Goal: Task Accomplishment & Management: Use online tool/utility

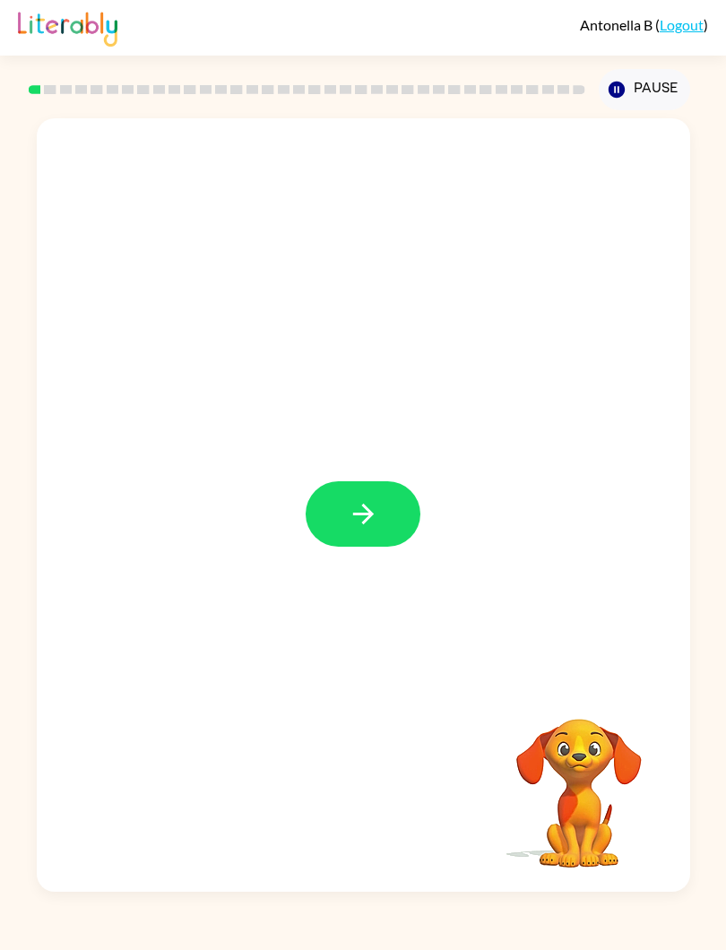
click at [396, 486] on button "button" at bounding box center [363, 513] width 115 height 65
click at [631, 95] on button "Pause Pause" at bounding box center [644, 89] width 91 height 41
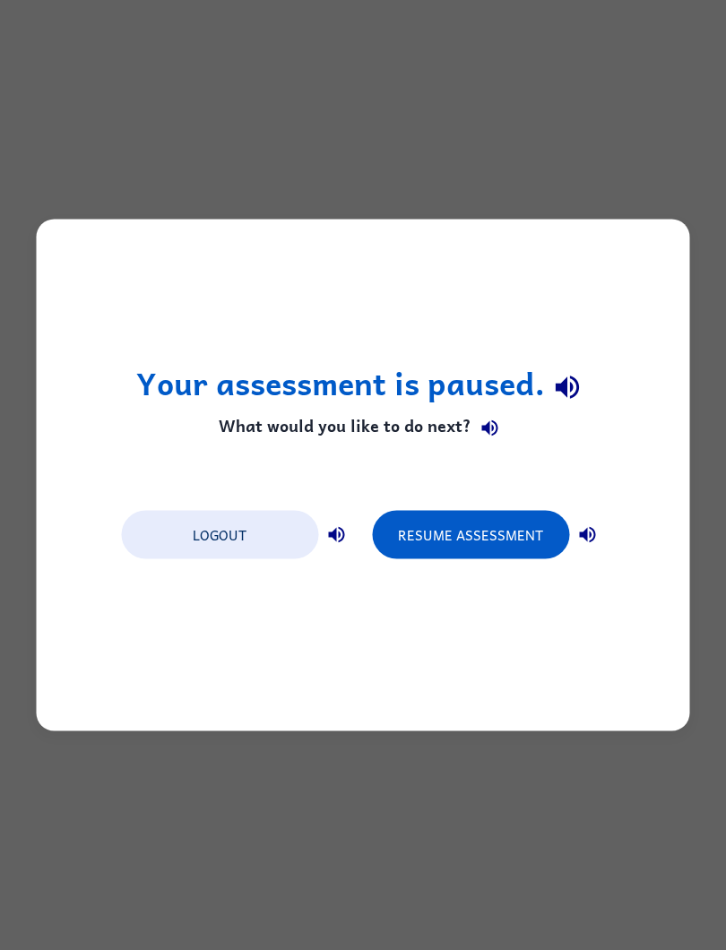
click at [537, 526] on button "Resume Assessment" at bounding box center [470, 535] width 197 height 48
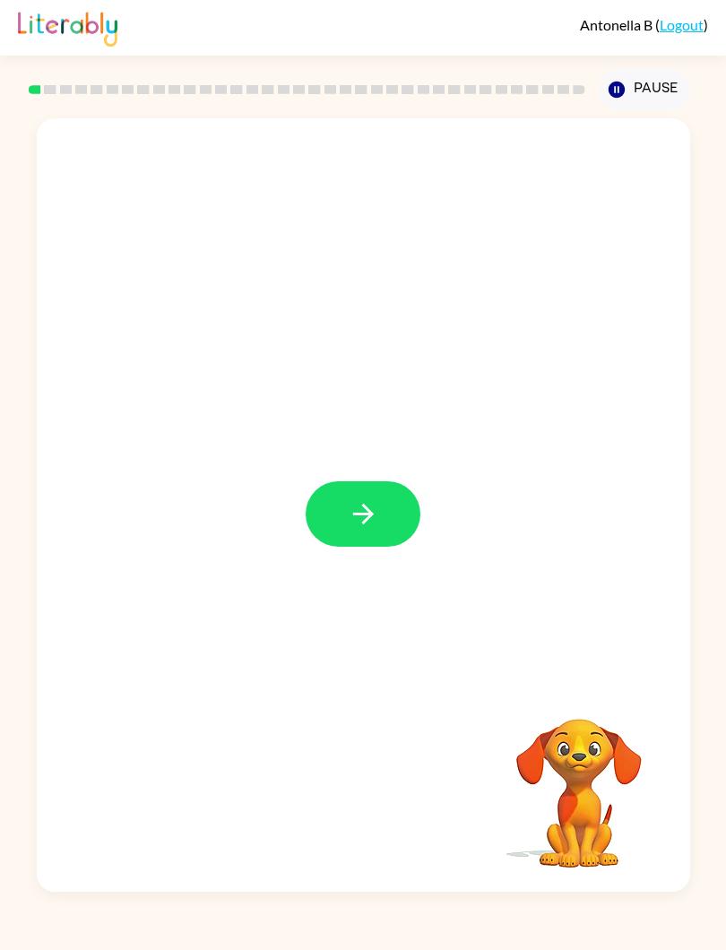
click at [360, 509] on icon "button" at bounding box center [363, 514] width 31 height 31
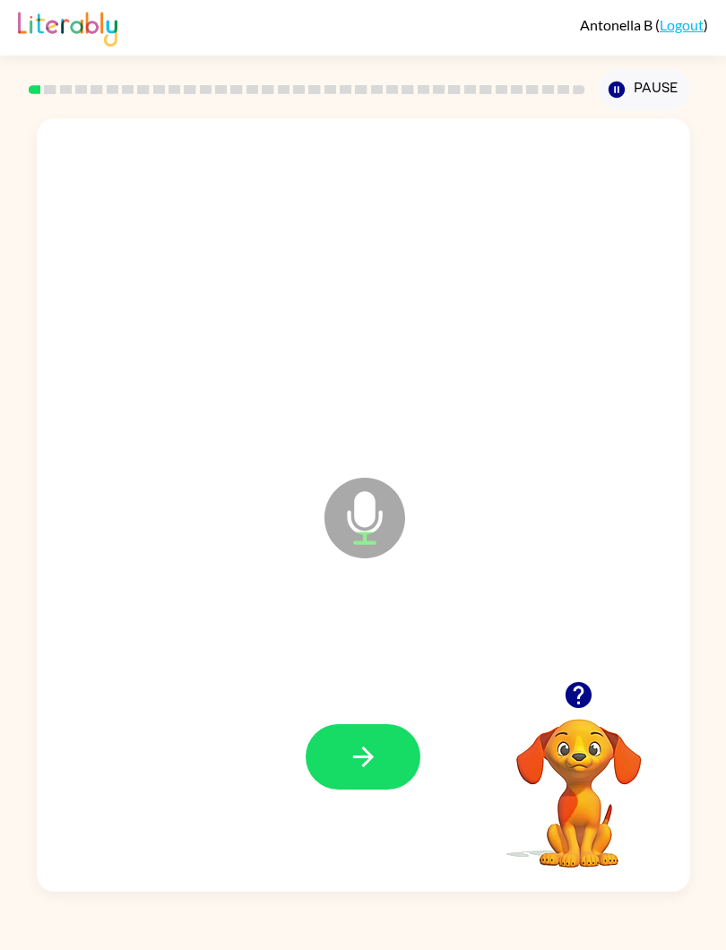
click at [346, 733] on button "button" at bounding box center [363, 756] width 115 height 65
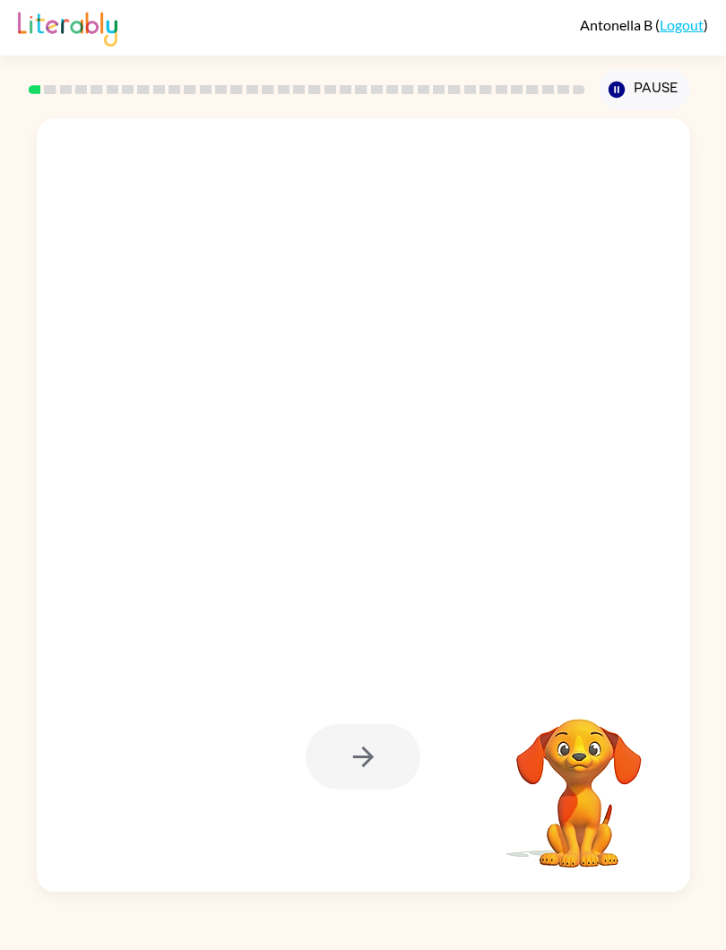
click at [403, 767] on div at bounding box center [363, 756] width 115 height 65
click at [348, 773] on div at bounding box center [363, 756] width 115 height 65
click at [384, 723] on div at bounding box center [364, 757] width 618 height 234
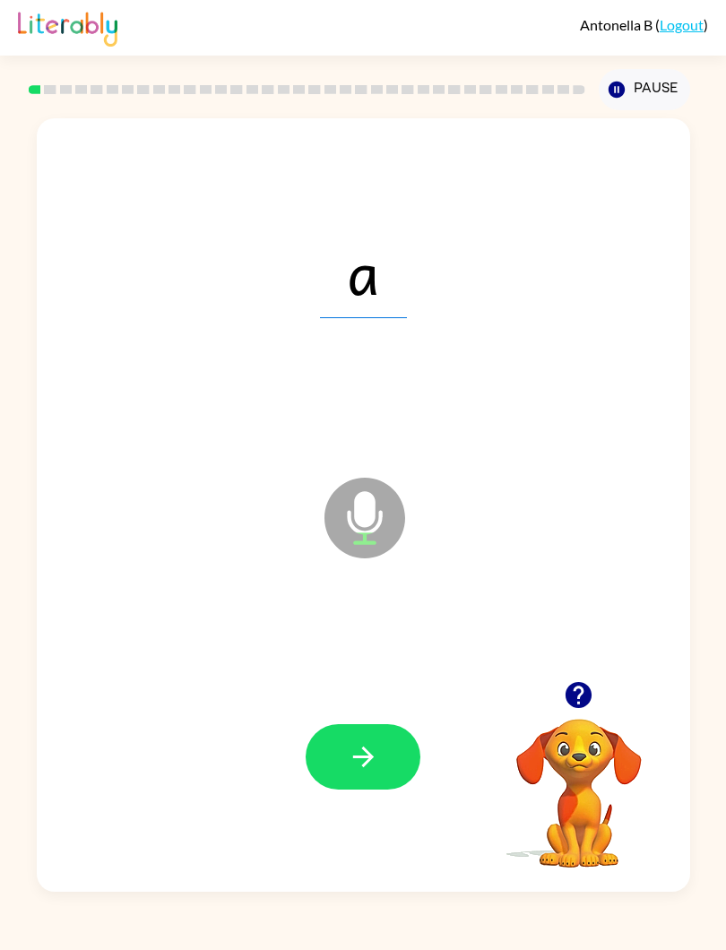
click at [375, 740] on button "button" at bounding box center [363, 756] width 115 height 65
click at [391, 750] on button "button" at bounding box center [363, 756] width 115 height 65
click at [380, 752] on button "button" at bounding box center [363, 756] width 115 height 65
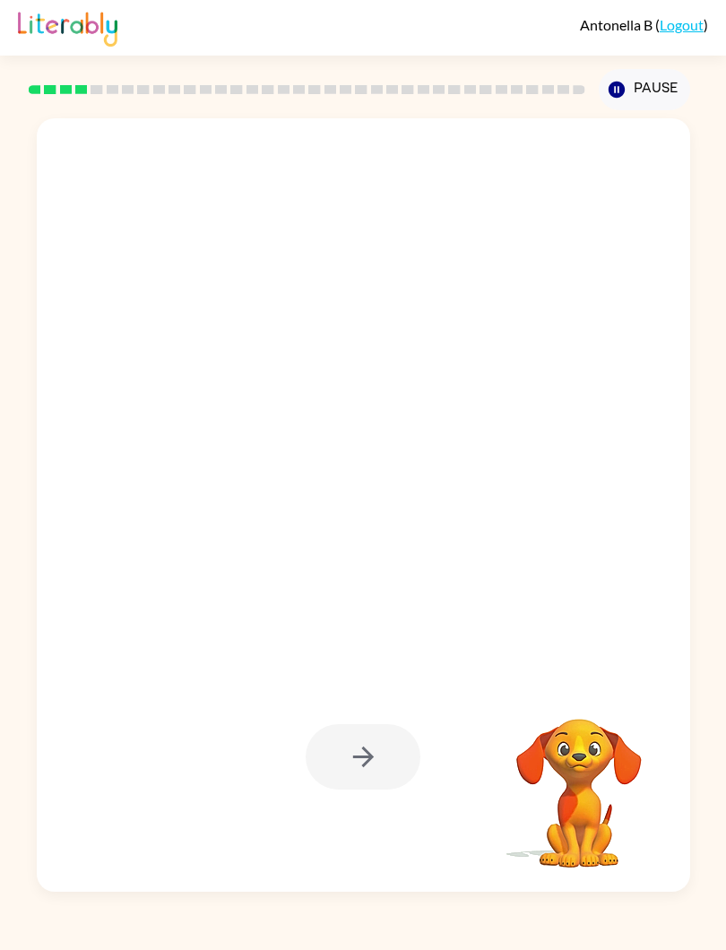
click at [399, 756] on div at bounding box center [363, 756] width 115 height 65
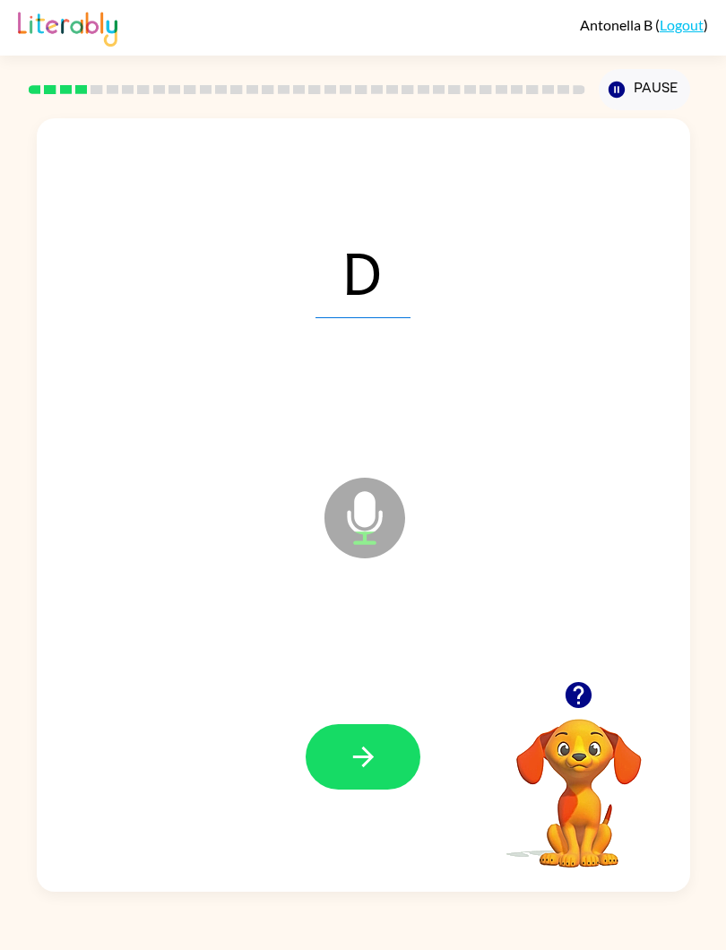
click at [351, 751] on icon "button" at bounding box center [363, 756] width 31 height 31
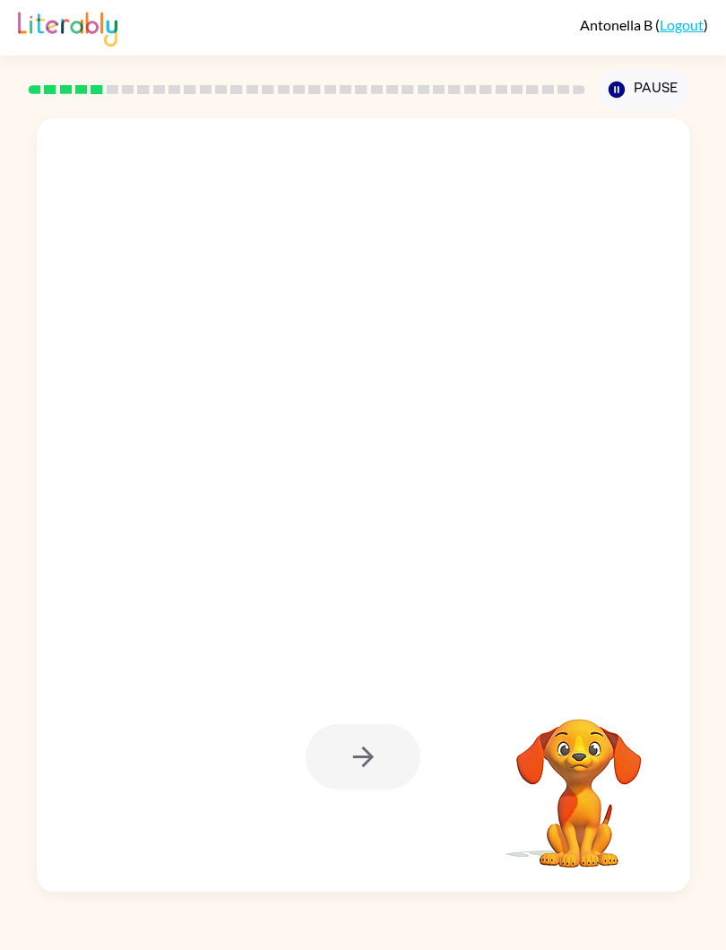
click at [358, 756] on div at bounding box center [363, 756] width 115 height 65
click at [353, 787] on div at bounding box center [363, 756] width 115 height 65
click at [547, 783] on video "Your browser must support playing .mp4 files to use Literably. Please try using…" at bounding box center [579, 780] width 179 height 179
click at [370, 756] on div at bounding box center [363, 756] width 115 height 65
click at [585, 767] on video "Your browser must support playing .mp4 files to use Literably. Please try using…" at bounding box center [579, 780] width 179 height 179
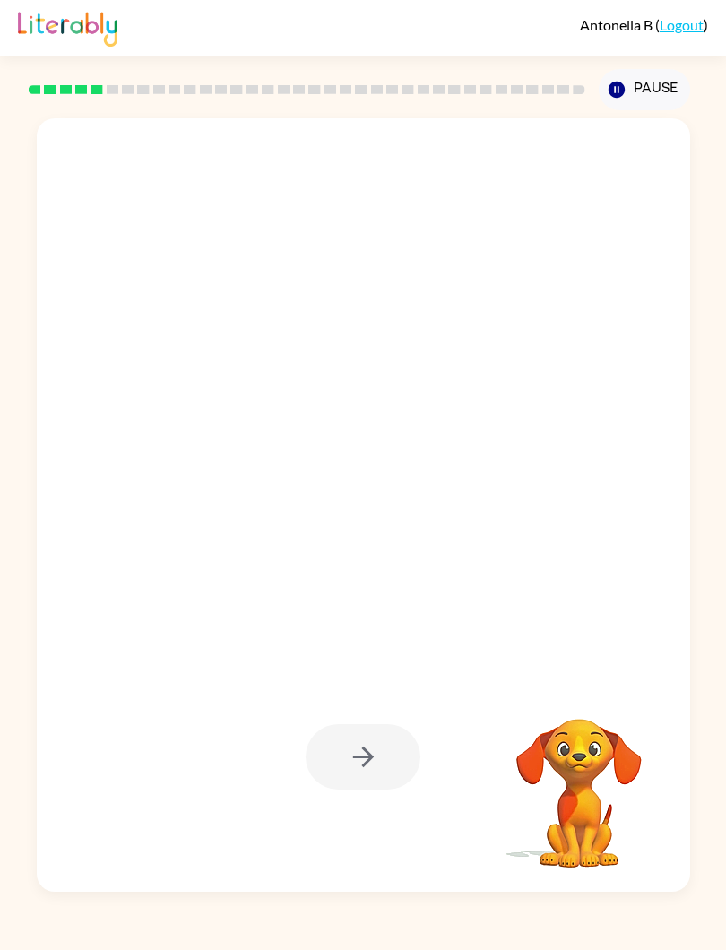
click at [629, 71] on button "Pause Pause" at bounding box center [644, 89] width 91 height 41
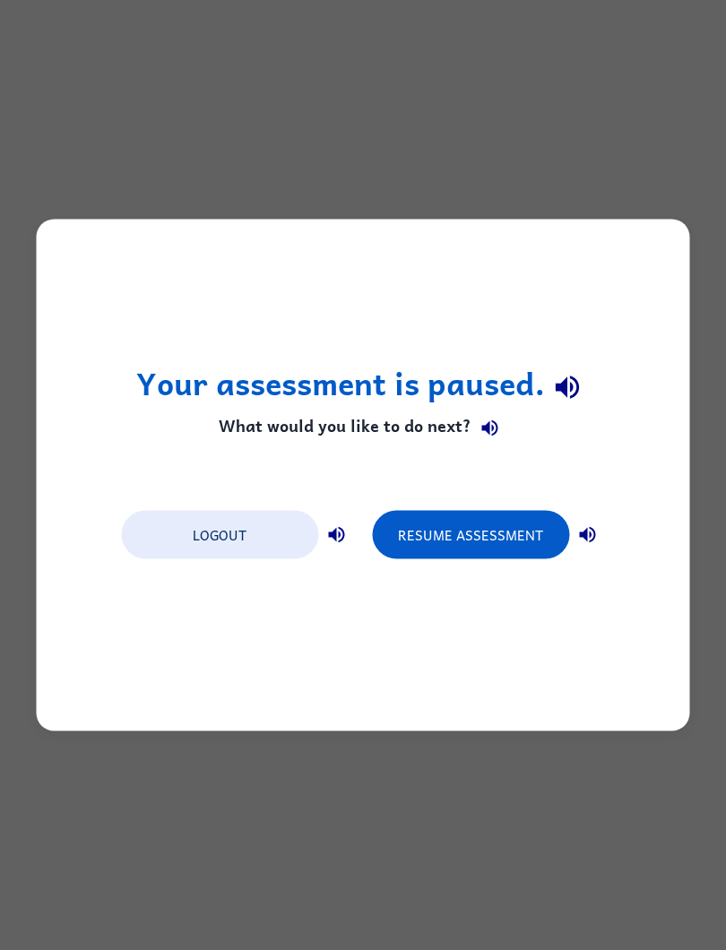
click at [517, 483] on div "Your assessment is paused. What would you like to do next? Logout Resume Assess…" at bounding box center [364, 476] width 654 height 512
click at [490, 538] on button "Resume Assessment" at bounding box center [470, 535] width 197 height 48
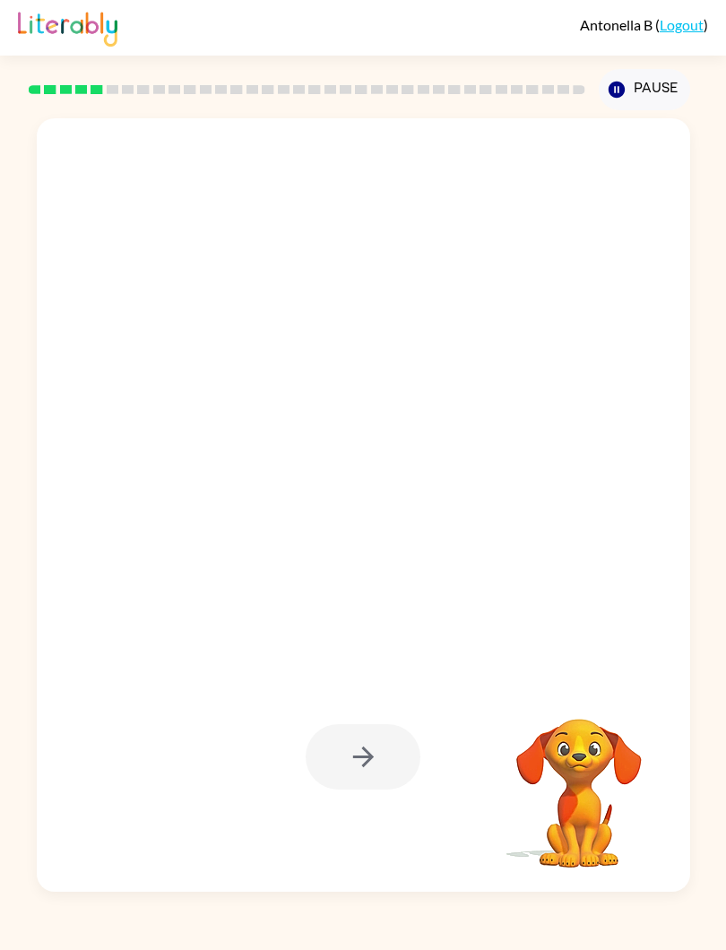
click at [403, 735] on div at bounding box center [363, 756] width 115 height 65
click at [551, 767] on video "Your browser must support playing .mp4 files to use Literably. Please try using…" at bounding box center [579, 780] width 179 height 179
click at [593, 780] on video "Your browser must support playing .mp4 files to use Literably. Please try using…" at bounding box center [579, 780] width 179 height 179
click at [641, 91] on button "Pause Pause" at bounding box center [644, 89] width 91 height 41
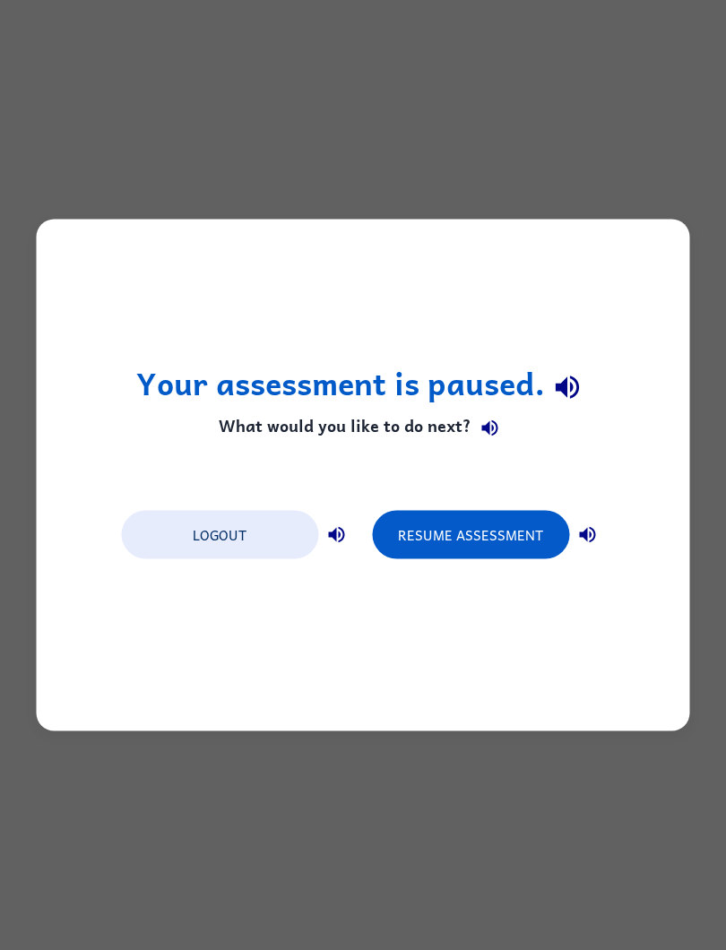
click at [512, 533] on button "Resume Assessment" at bounding box center [470, 535] width 197 height 48
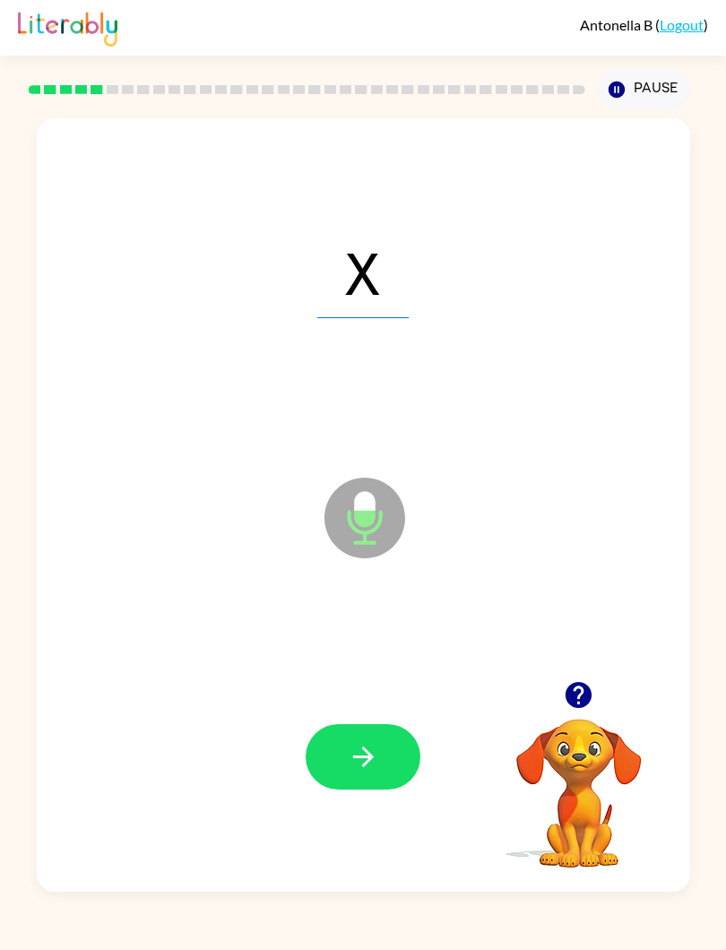
click at [402, 750] on button "button" at bounding box center [363, 756] width 115 height 65
click at [386, 728] on button "button" at bounding box center [363, 756] width 115 height 65
click at [351, 733] on button "button" at bounding box center [363, 756] width 115 height 65
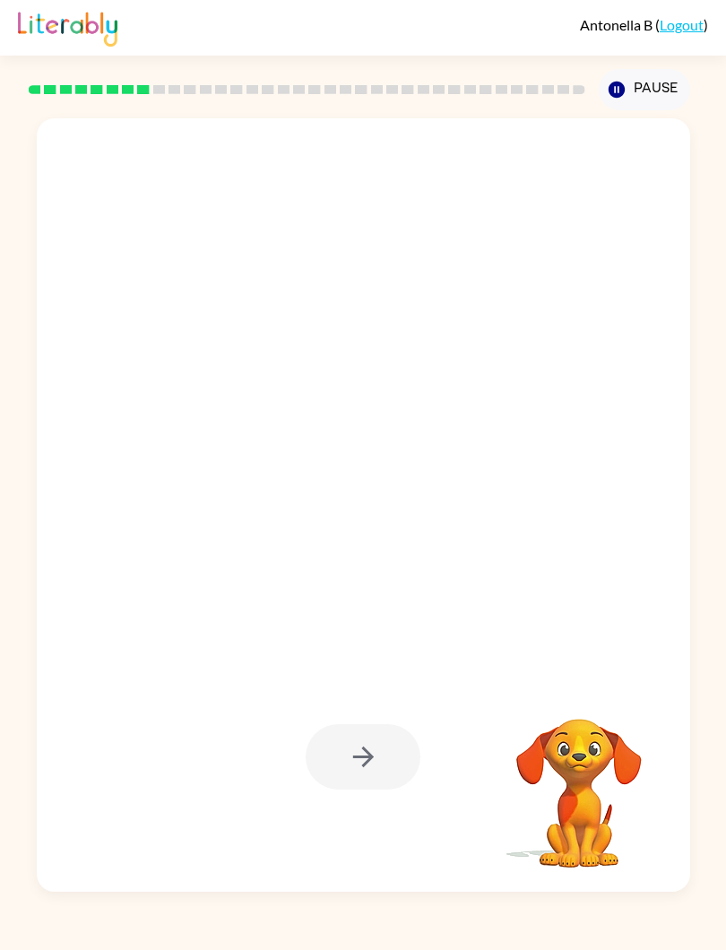
click at [369, 770] on div at bounding box center [363, 756] width 115 height 65
click at [558, 713] on video "Your browser must support playing .mp4 files to use Literably. Please try using…" at bounding box center [579, 780] width 179 height 179
click at [620, 74] on button "Pause Pause" at bounding box center [644, 89] width 91 height 41
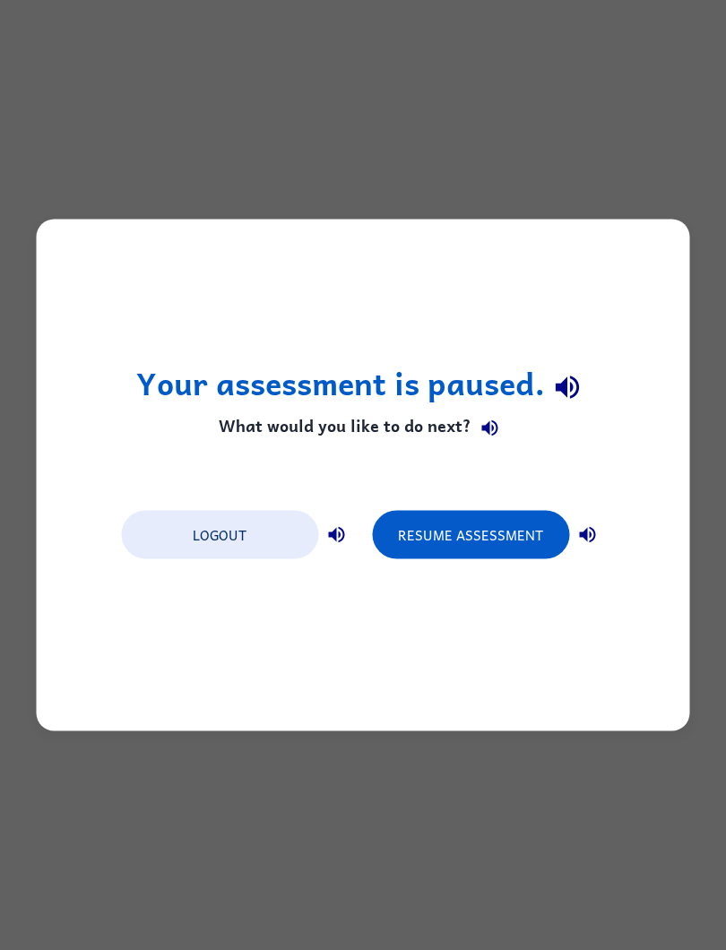
click at [438, 558] on button "Resume Assessment" at bounding box center [470, 535] width 197 height 48
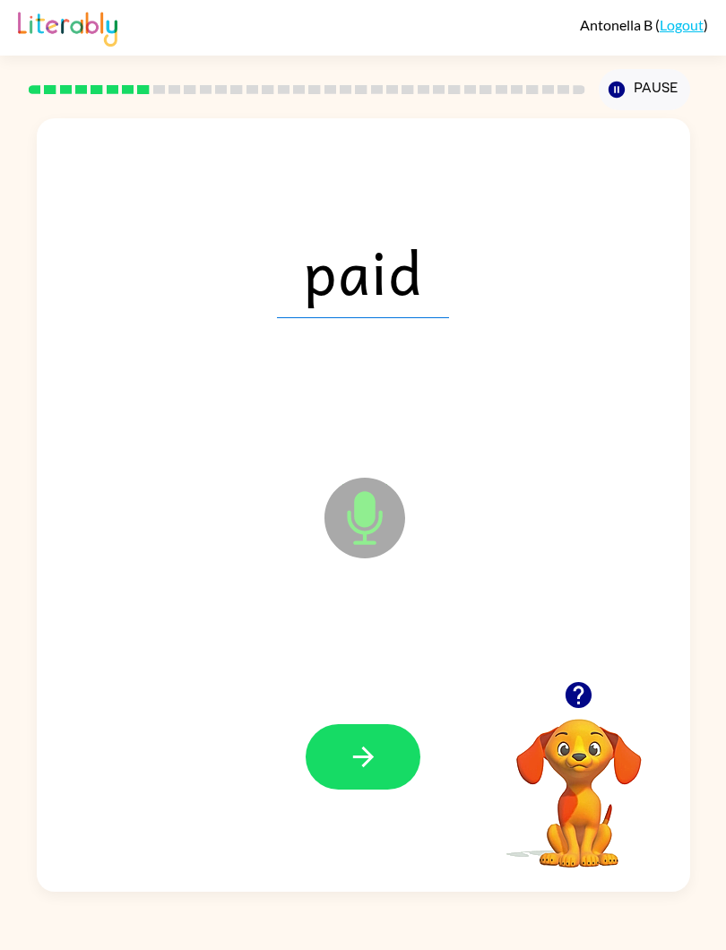
click at [374, 748] on icon "button" at bounding box center [363, 756] width 31 height 31
click at [351, 750] on icon "button" at bounding box center [363, 756] width 31 height 31
click at [398, 748] on button "button" at bounding box center [363, 756] width 115 height 65
click at [386, 762] on button "button" at bounding box center [363, 756] width 115 height 65
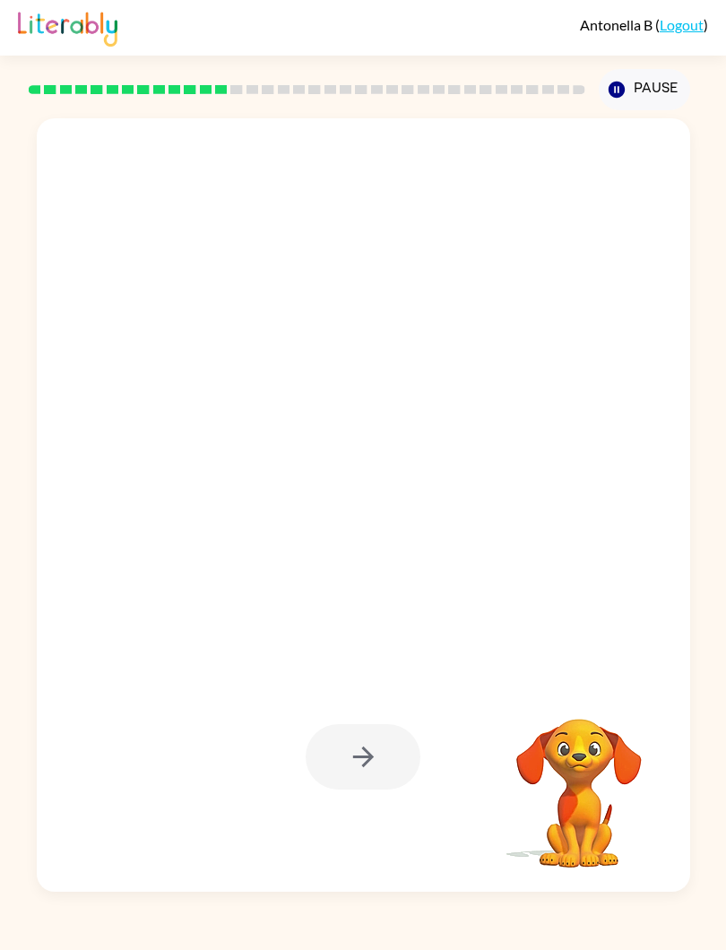
click at [568, 723] on video "Your browser must support playing .mp4 files to use Literably. Please try using…" at bounding box center [579, 780] width 179 height 179
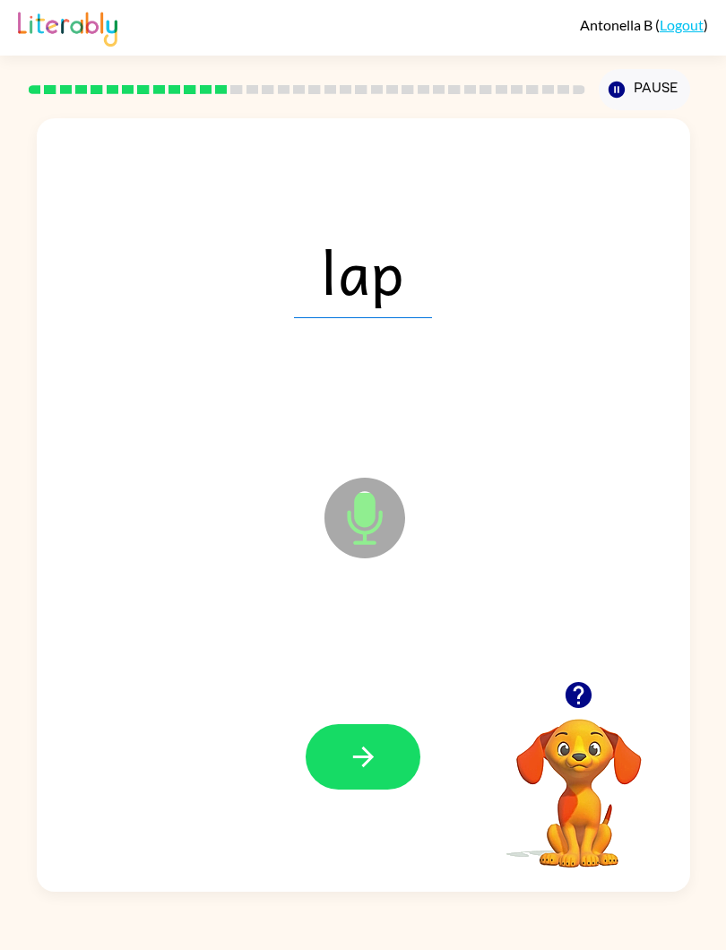
click at [390, 771] on button "button" at bounding box center [363, 756] width 115 height 65
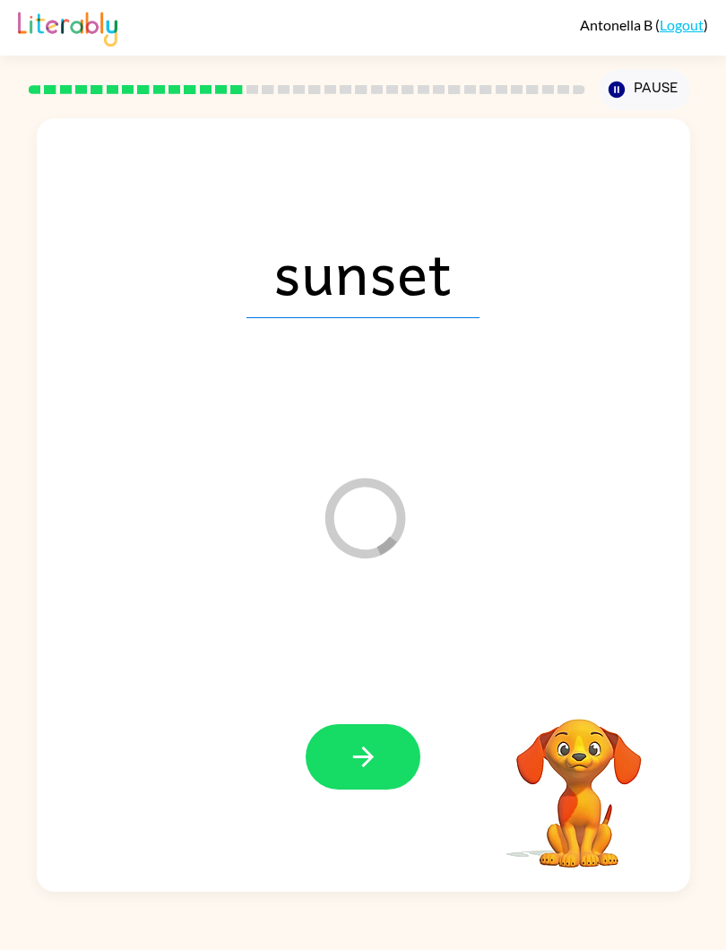
click at [396, 771] on button "button" at bounding box center [363, 756] width 115 height 65
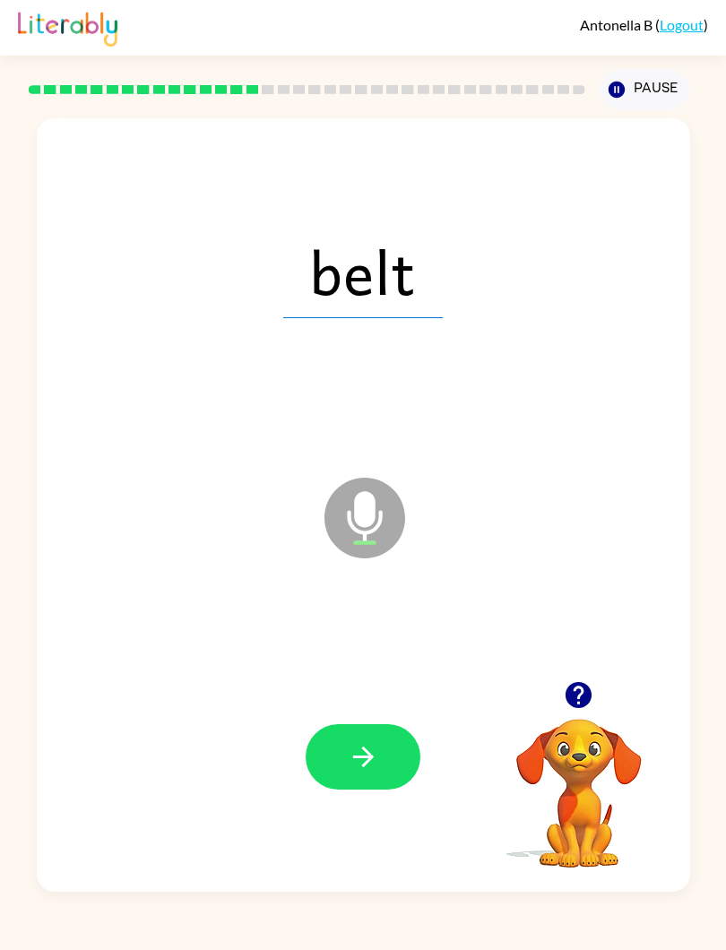
click at [363, 711] on div at bounding box center [364, 757] width 618 height 234
click at [366, 746] on icon "button" at bounding box center [363, 756] width 31 height 31
click at [393, 749] on button "button" at bounding box center [363, 756] width 115 height 65
click at [382, 734] on button "button" at bounding box center [363, 756] width 115 height 65
click at [370, 764] on icon "button" at bounding box center [363, 756] width 31 height 31
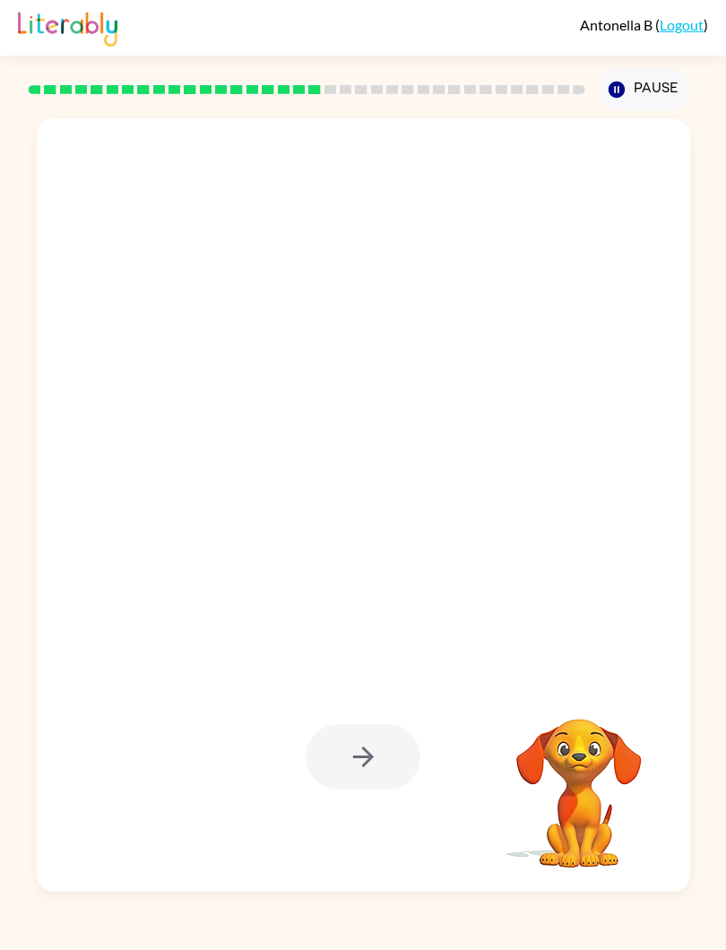
click at [632, 96] on button "Pause Pause" at bounding box center [644, 89] width 91 height 41
click at [665, 108] on button "Pause Pause" at bounding box center [644, 89] width 91 height 41
click at [646, 100] on button "Pause Pause" at bounding box center [644, 89] width 91 height 41
click at [630, 99] on button "Pause Pause" at bounding box center [644, 89] width 91 height 41
click at [432, 687] on div at bounding box center [364, 757] width 618 height 234
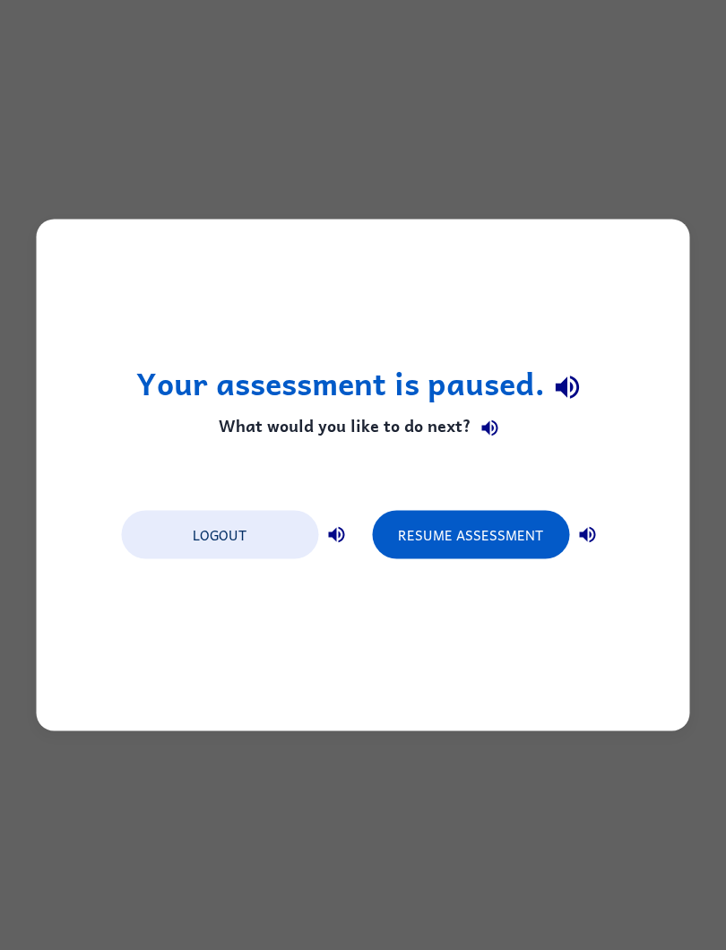
click at [533, 531] on button "Resume Assessment" at bounding box center [470, 535] width 197 height 48
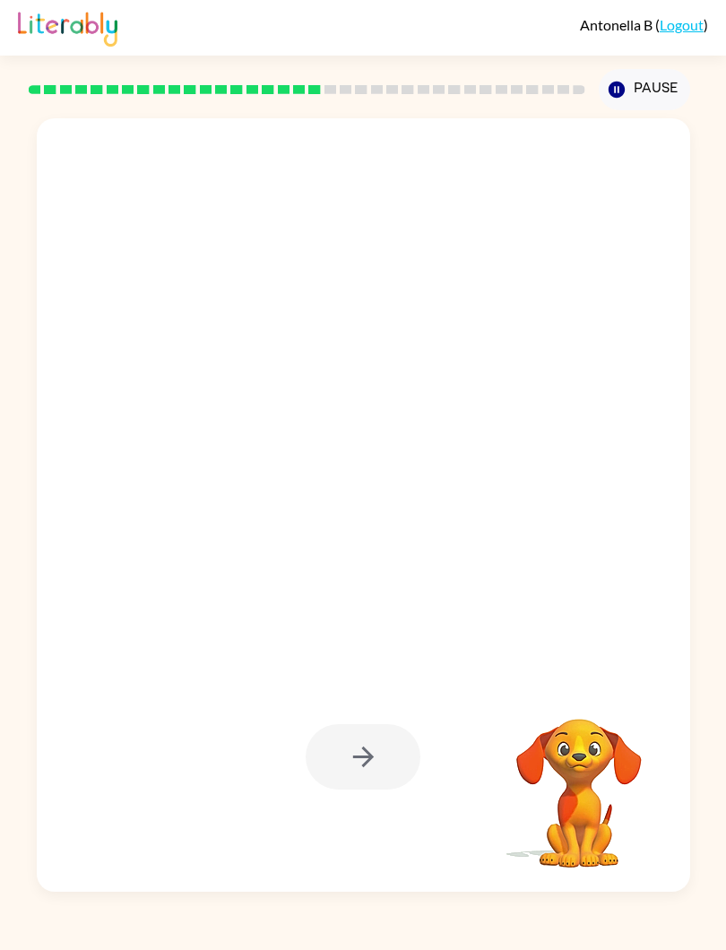
click at [646, 100] on button "Pause Pause" at bounding box center [644, 89] width 91 height 41
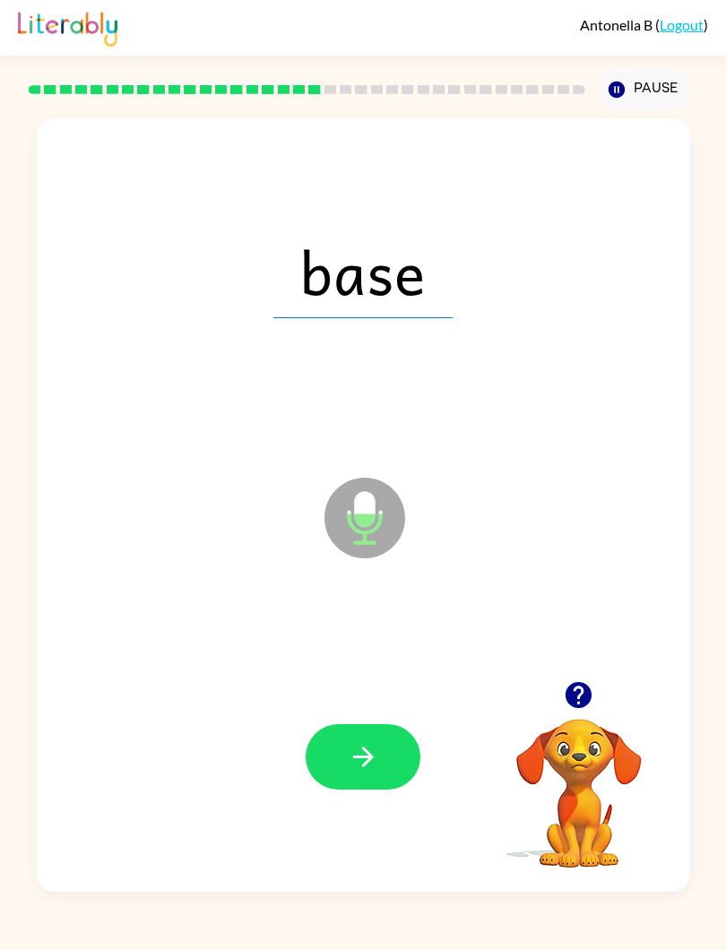
click at [384, 760] on button "button" at bounding box center [363, 756] width 115 height 65
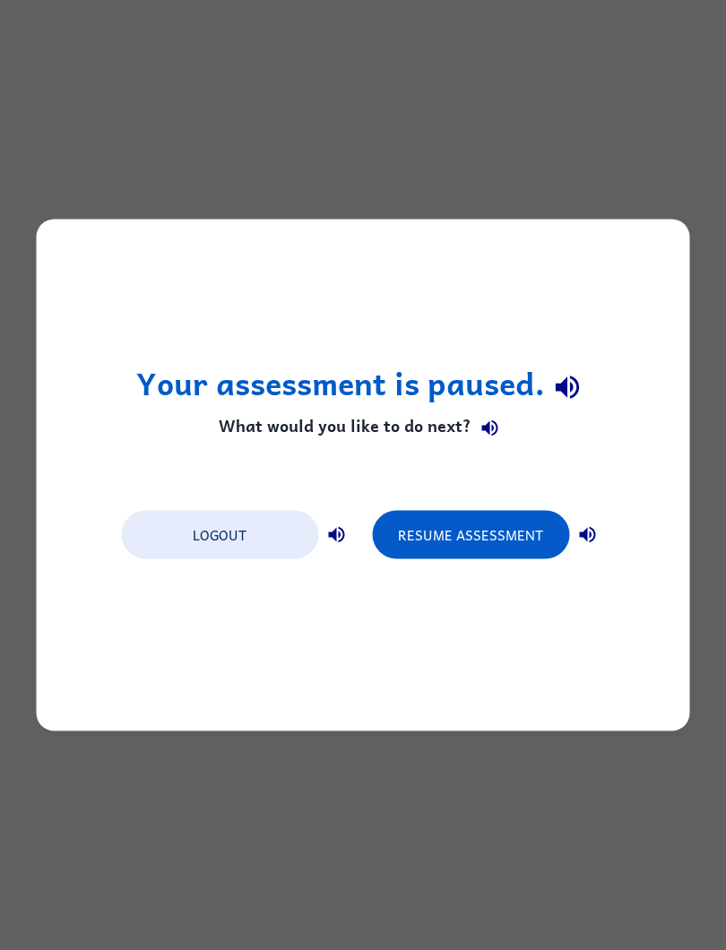
click at [512, 525] on button "Resume Assessment" at bounding box center [470, 535] width 197 height 48
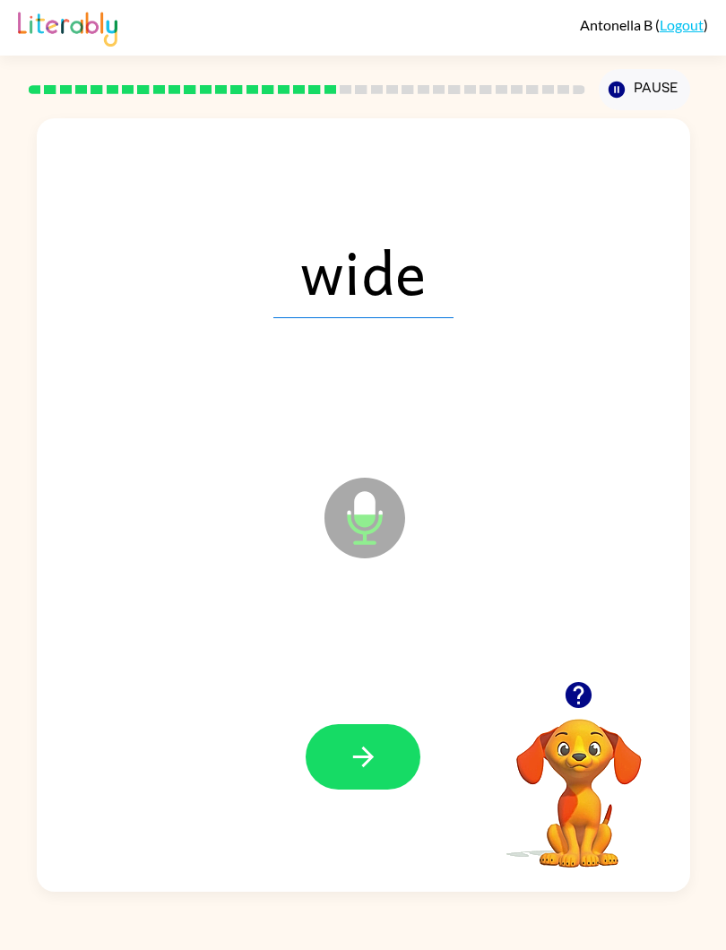
click at [388, 754] on button "button" at bounding box center [363, 756] width 115 height 65
click at [386, 772] on button "button" at bounding box center [363, 756] width 115 height 65
click at [386, 736] on button "button" at bounding box center [363, 756] width 115 height 65
click at [397, 752] on button "button" at bounding box center [363, 756] width 115 height 65
click at [394, 750] on button "button" at bounding box center [363, 756] width 115 height 65
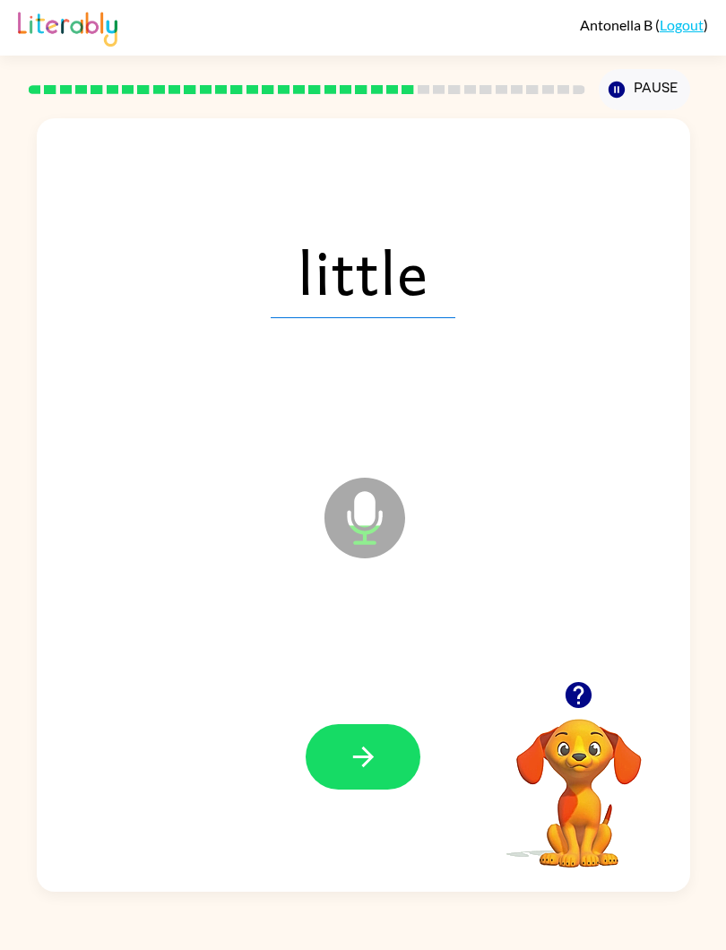
click at [377, 755] on icon "button" at bounding box center [363, 756] width 31 height 31
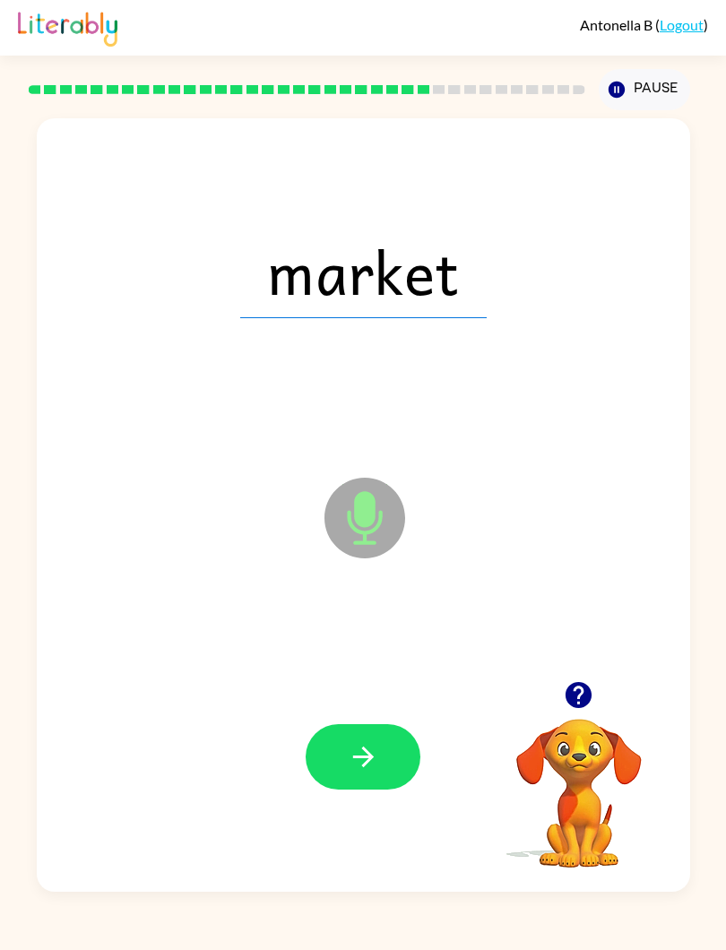
click at [398, 733] on button "button" at bounding box center [363, 756] width 115 height 65
click at [399, 750] on button "button" at bounding box center [363, 756] width 115 height 65
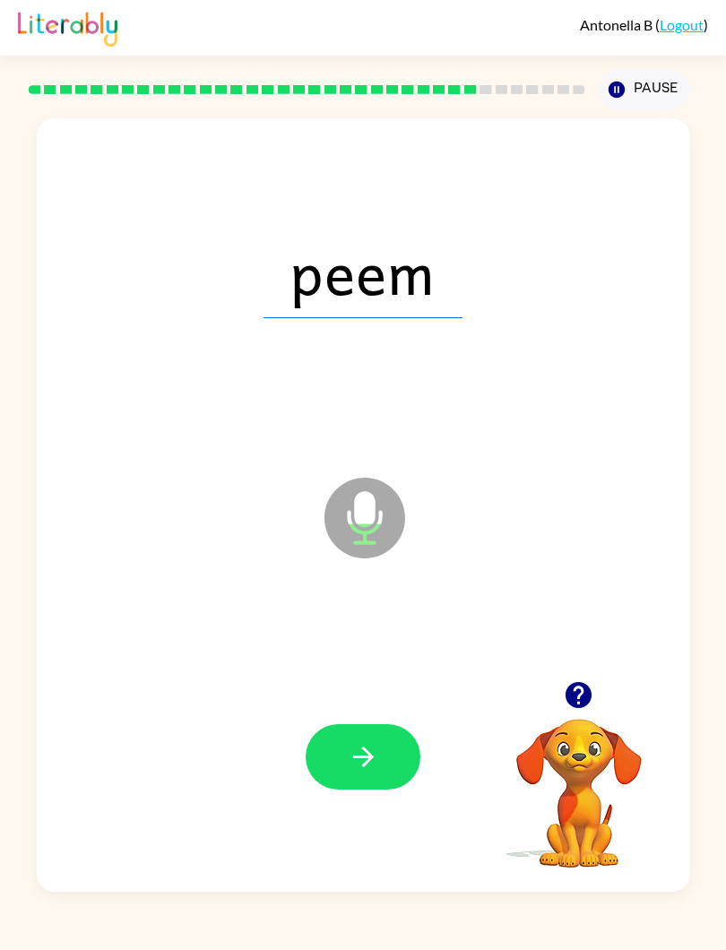
click at [597, 108] on div "Pause Pause" at bounding box center [644, 89] width 113 height 63
click at [624, 91] on icon "button" at bounding box center [617, 90] width 16 height 16
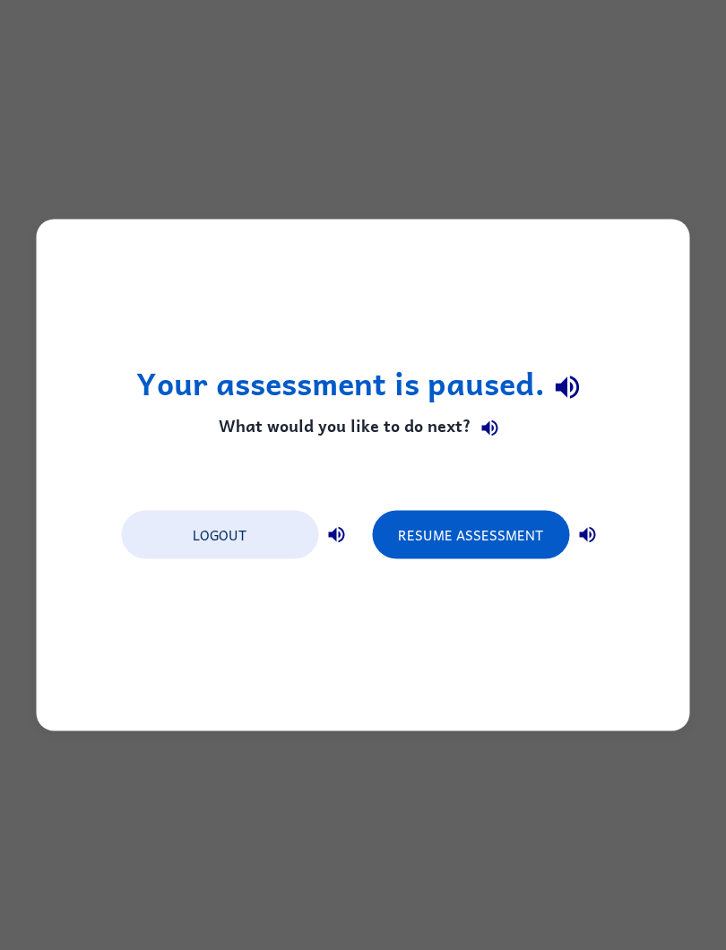
click at [514, 544] on button "Resume Assessment" at bounding box center [470, 535] width 197 height 48
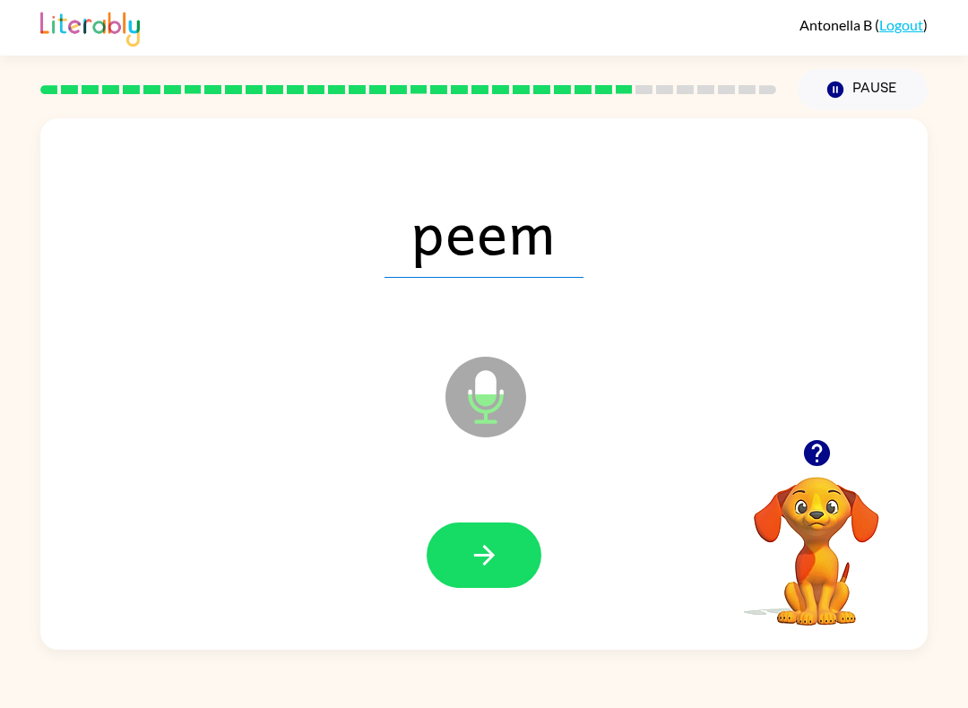
click at [725, 89] on button "Pause Pause" at bounding box center [863, 89] width 130 height 41
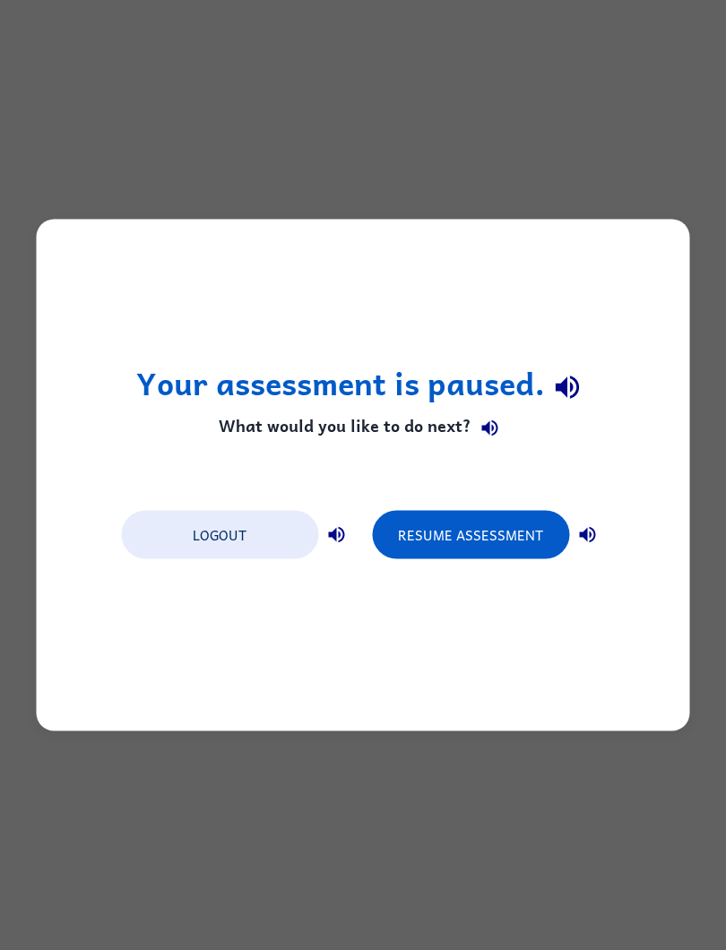
click at [536, 527] on button "Resume Assessment" at bounding box center [470, 535] width 197 height 48
click at [521, 521] on button "Resume Assessment" at bounding box center [470, 535] width 197 height 48
click at [520, 521] on button "Resume Assessment" at bounding box center [470, 535] width 197 height 48
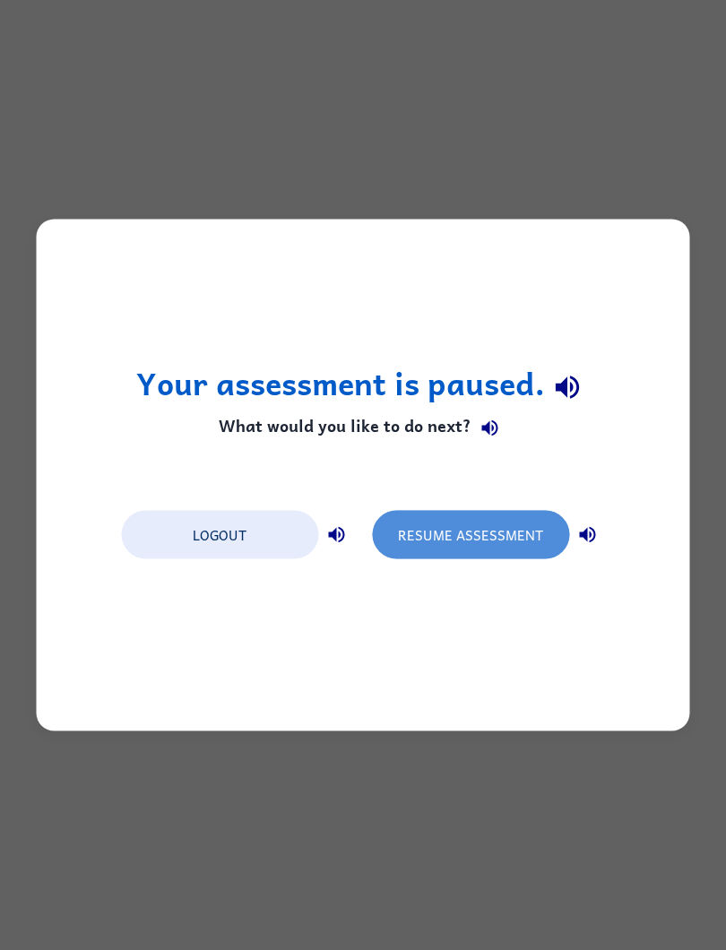
click at [534, 523] on button "Resume Assessment" at bounding box center [470, 535] width 197 height 48
click at [533, 523] on button "Resume Assessment" at bounding box center [470, 535] width 197 height 48
click at [523, 539] on button "Resume Assessment" at bounding box center [470, 535] width 197 height 48
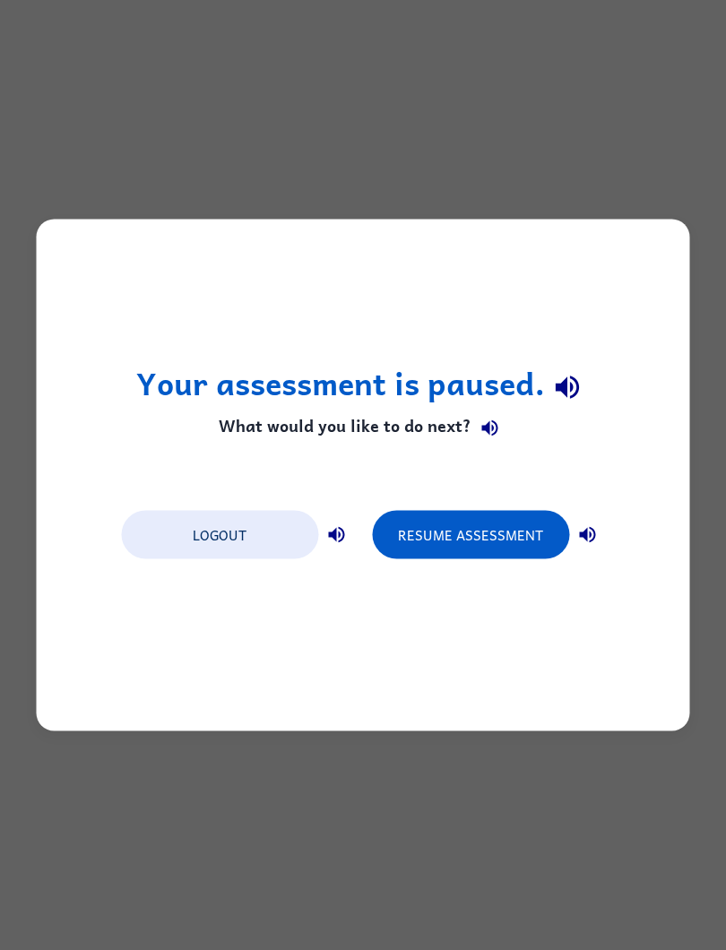
click at [522, 538] on button "Resume Assessment" at bounding box center [470, 535] width 197 height 48
click at [503, 535] on button "Resume Assessment" at bounding box center [470, 535] width 197 height 48
click at [502, 535] on button "Resume Assessment" at bounding box center [470, 535] width 197 height 48
click at [496, 523] on button "Resume Assessment" at bounding box center [470, 535] width 197 height 48
click at [495, 522] on button "Resume Assessment" at bounding box center [470, 535] width 197 height 48
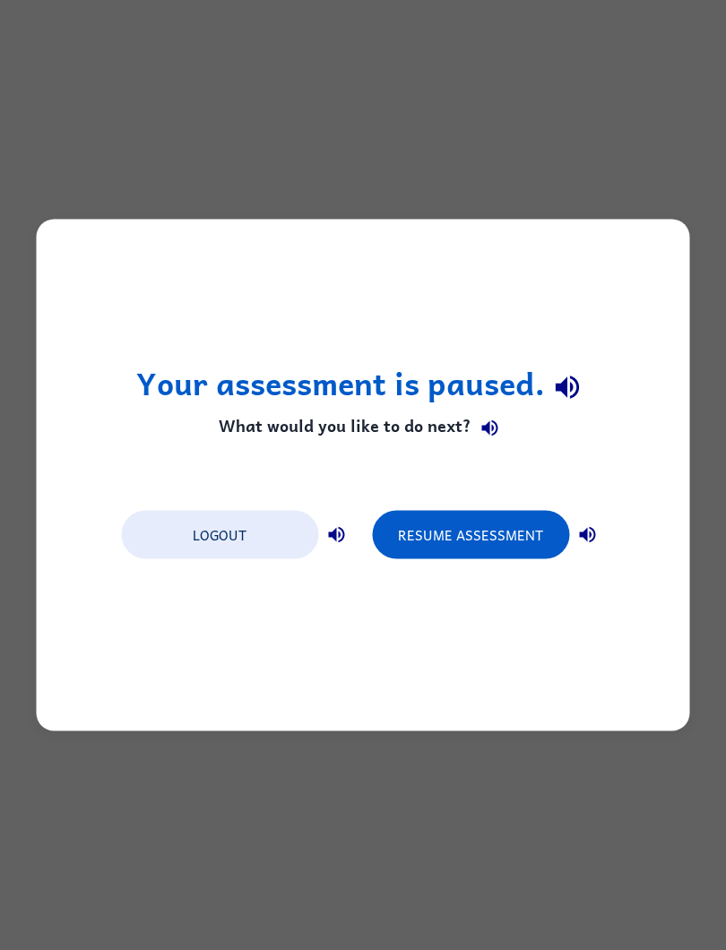
click at [506, 530] on button "Resume Assessment" at bounding box center [470, 535] width 197 height 48
click at [505, 529] on button "Resume Assessment" at bounding box center [470, 535] width 197 height 48
click at [532, 532] on button "Resume Assessment" at bounding box center [470, 535] width 197 height 48
click at [460, 520] on button "Resume Assessment" at bounding box center [470, 535] width 197 height 48
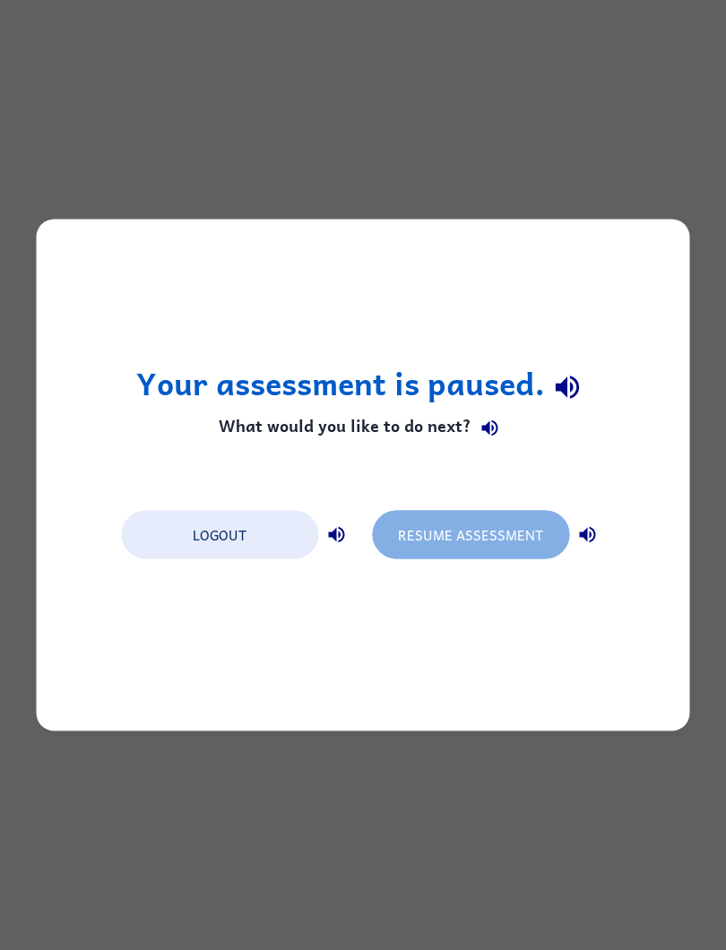
click at [458, 538] on button "Resume Assessment" at bounding box center [470, 535] width 197 height 48
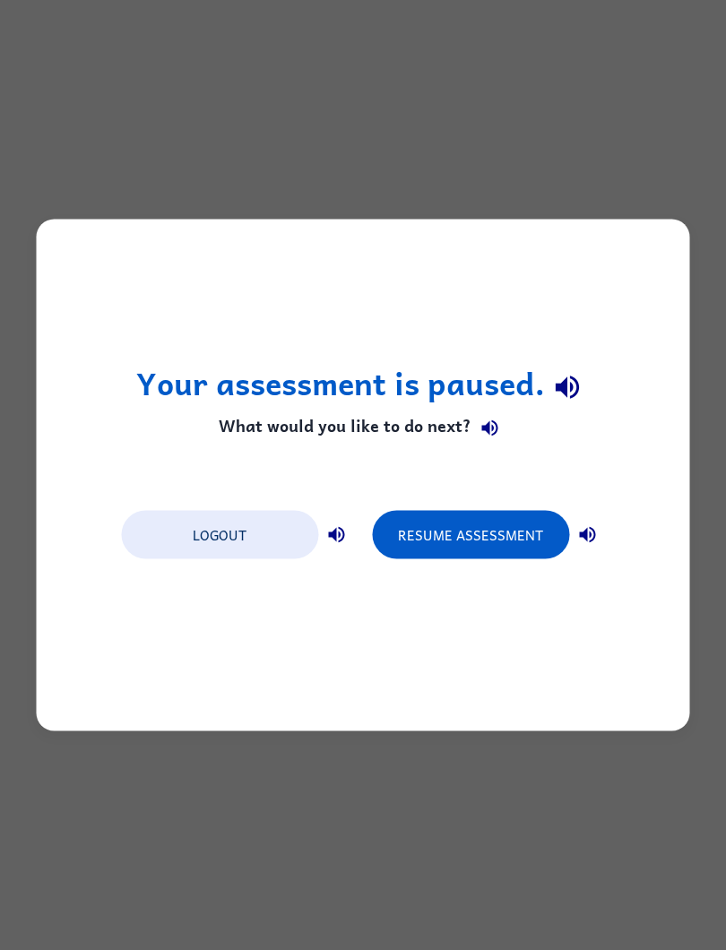
click at [525, 451] on div "Your assessment is paused. What would you like to do next? Logout Resume Assess…" at bounding box center [364, 476] width 654 height 512
click at [523, 426] on h4 "What would you like to do next?" at bounding box center [363, 428] width 455 height 36
click at [477, 554] on button "Resume Assessment" at bounding box center [470, 535] width 197 height 48
click at [503, 518] on button "Resume Assessment" at bounding box center [470, 535] width 197 height 48
click at [494, 513] on button "Resume Assessment" at bounding box center [470, 535] width 197 height 48
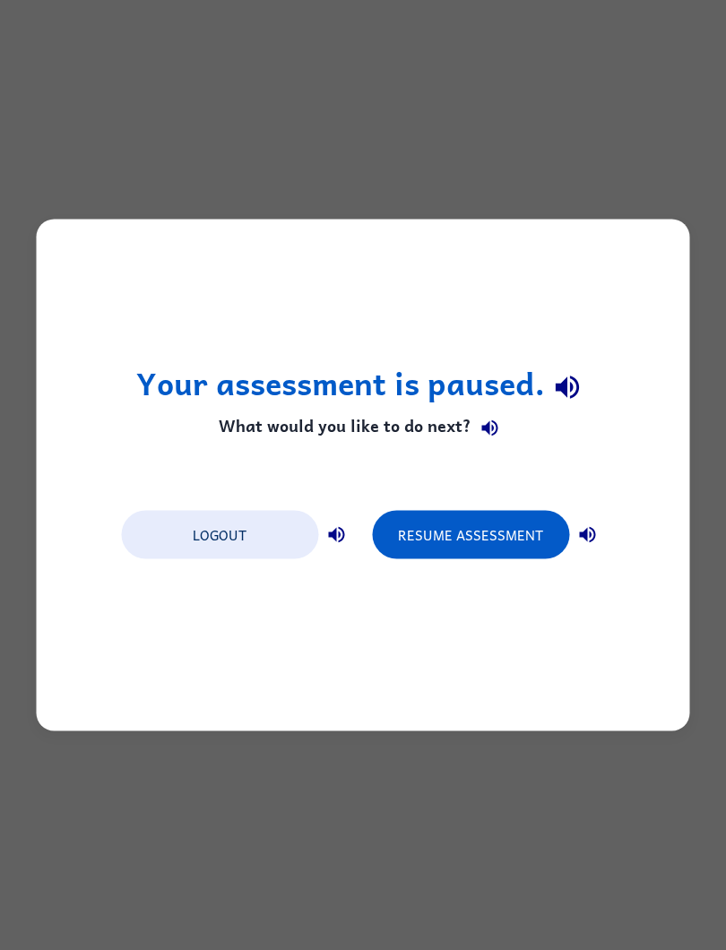
click at [509, 524] on button "Resume Assessment" at bounding box center [470, 535] width 197 height 48
click at [509, 523] on button "Resume Assessment" at bounding box center [470, 535] width 197 height 48
click at [506, 535] on button "Resume Assessment" at bounding box center [470, 535] width 197 height 48
click at [505, 535] on button "Resume Assessment" at bounding box center [470, 535] width 197 height 48
click at [499, 544] on button "Resume Assessment" at bounding box center [470, 535] width 197 height 48
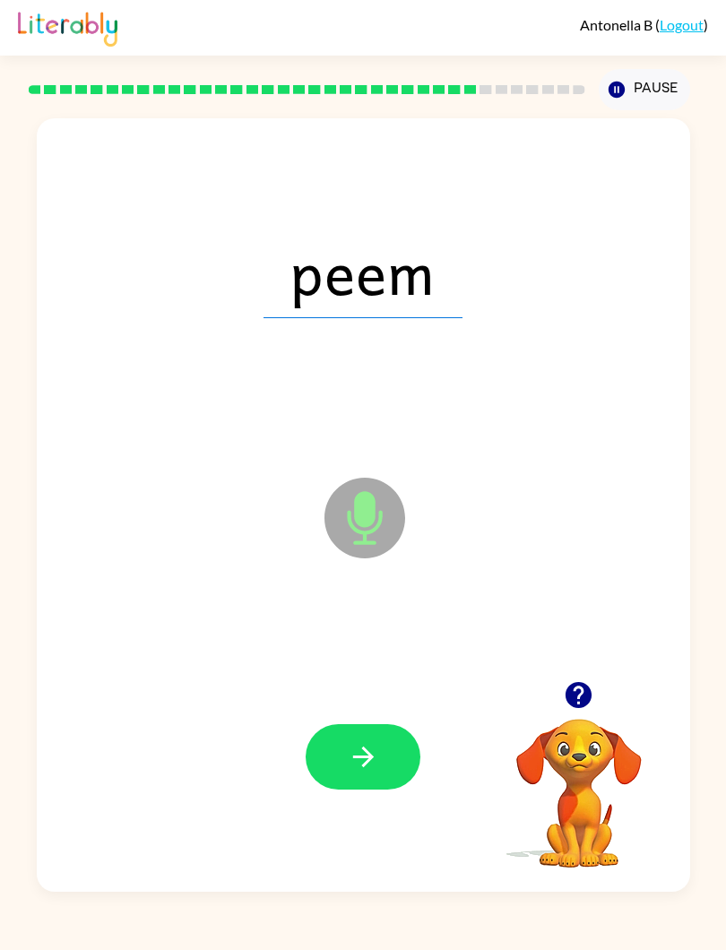
click at [392, 727] on button "button" at bounding box center [363, 756] width 115 height 65
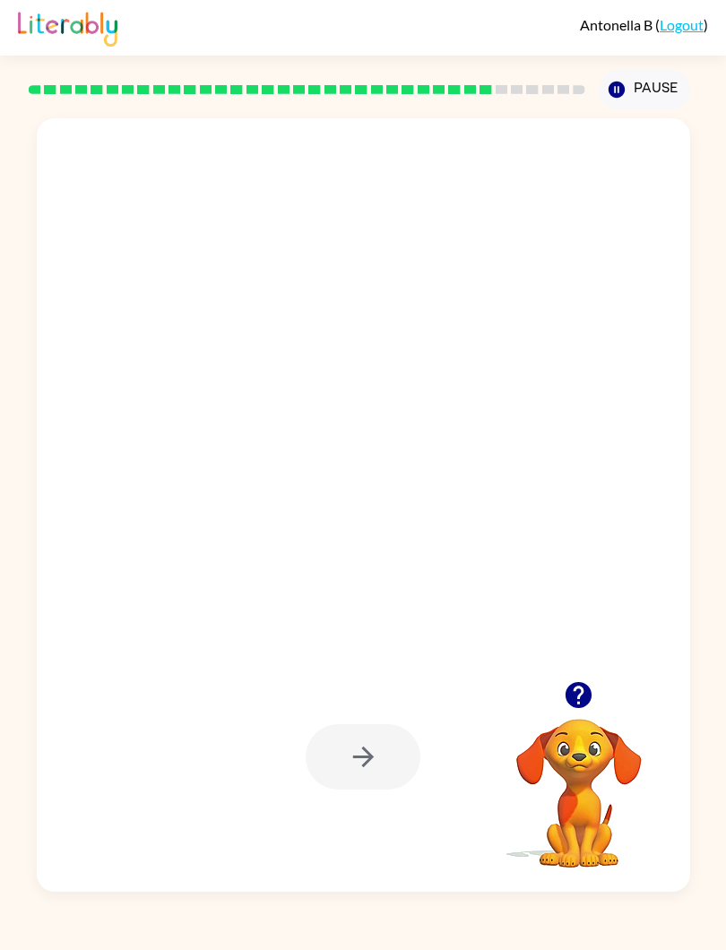
click at [398, 731] on div at bounding box center [363, 756] width 115 height 65
click at [581, 697] on icon "button" at bounding box center [578, 695] width 31 height 31
click at [581, 697] on video "Your browser must support playing .mp4 files to use Literably. Please try using…" at bounding box center [579, 780] width 179 height 179
click at [584, 695] on icon "button" at bounding box center [579, 695] width 26 height 26
click at [412, 739] on div at bounding box center [363, 756] width 115 height 65
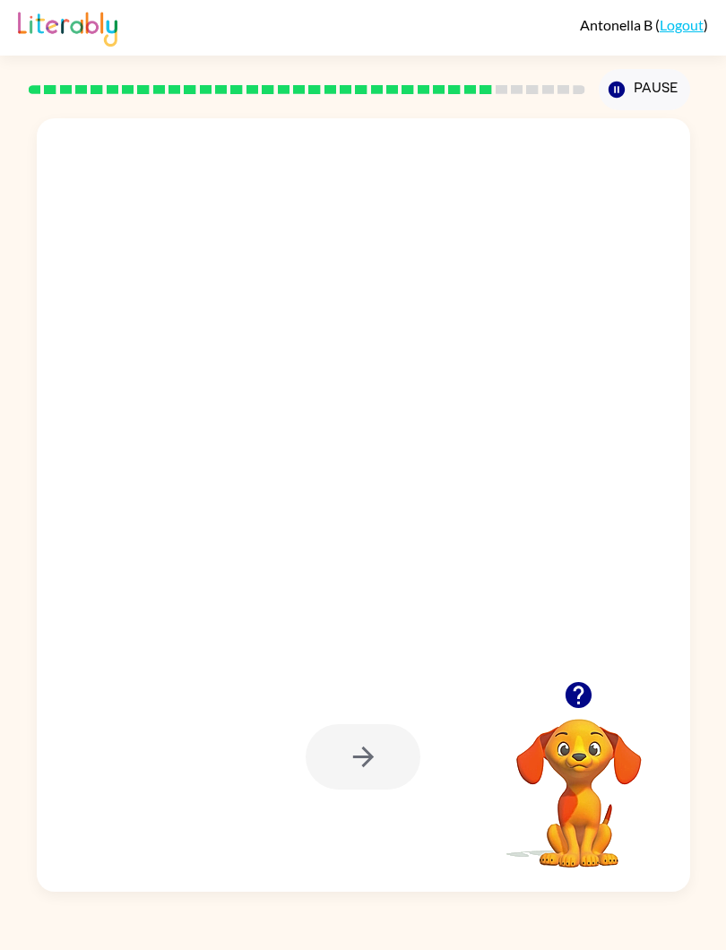
click at [412, 739] on div at bounding box center [363, 756] width 115 height 65
click at [369, 743] on div at bounding box center [363, 756] width 115 height 65
click at [631, 101] on button "Pause Pause" at bounding box center [644, 89] width 91 height 41
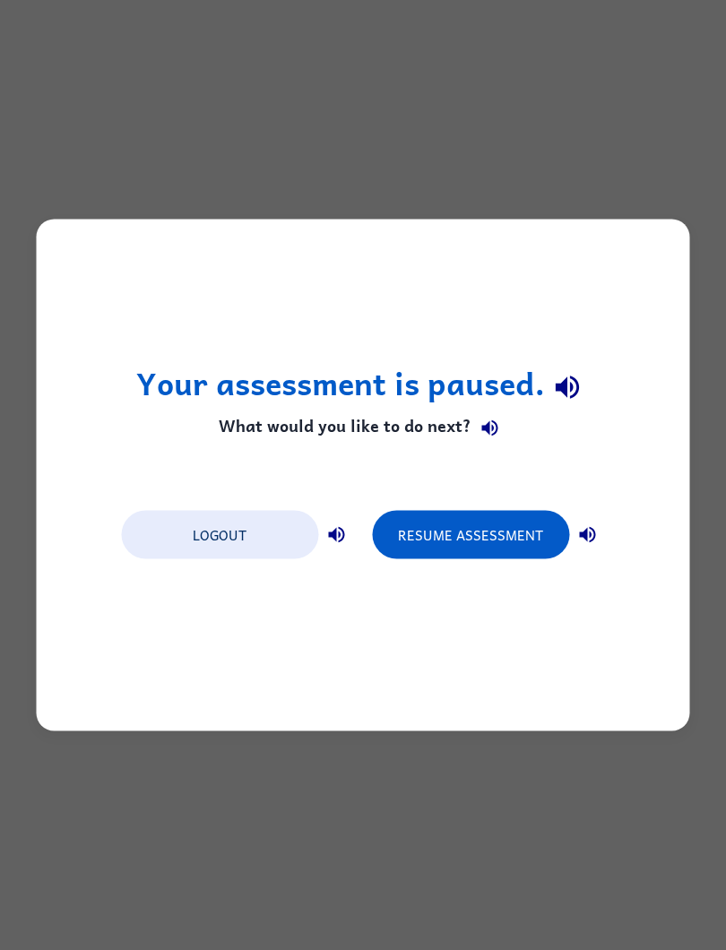
click at [597, 724] on div "Your assessment is paused. What would you like to do next? Logout Resume Assess…" at bounding box center [364, 476] width 654 height 512
click at [493, 525] on button "Resume Assessment" at bounding box center [470, 535] width 197 height 48
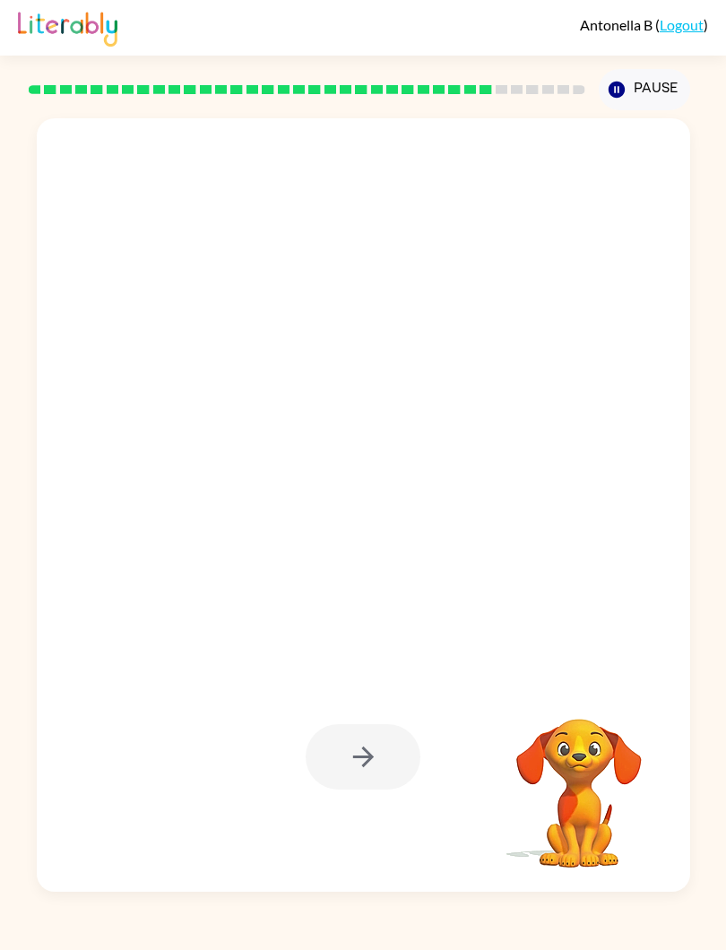
click at [576, 733] on video "Your browser must support playing .mp4 files to use Literably. Please try using…" at bounding box center [579, 780] width 179 height 179
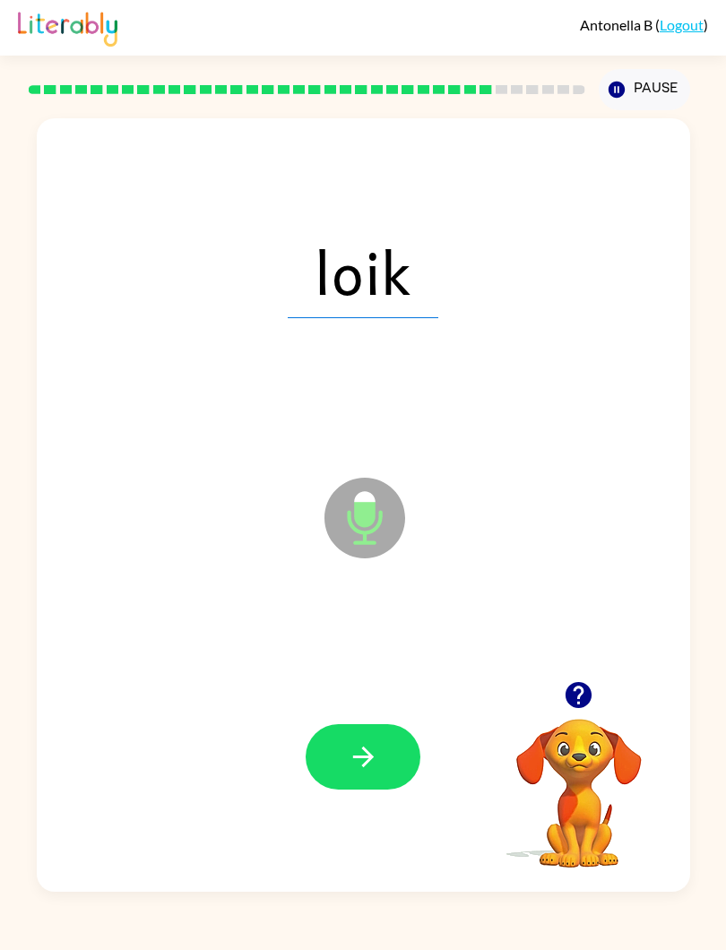
click at [382, 736] on button "button" at bounding box center [363, 756] width 115 height 65
click at [386, 759] on button "button" at bounding box center [363, 756] width 115 height 65
click at [367, 711] on div at bounding box center [364, 757] width 618 height 234
click at [377, 755] on icon "button" at bounding box center [363, 756] width 31 height 31
click at [391, 765] on button "button" at bounding box center [363, 756] width 115 height 65
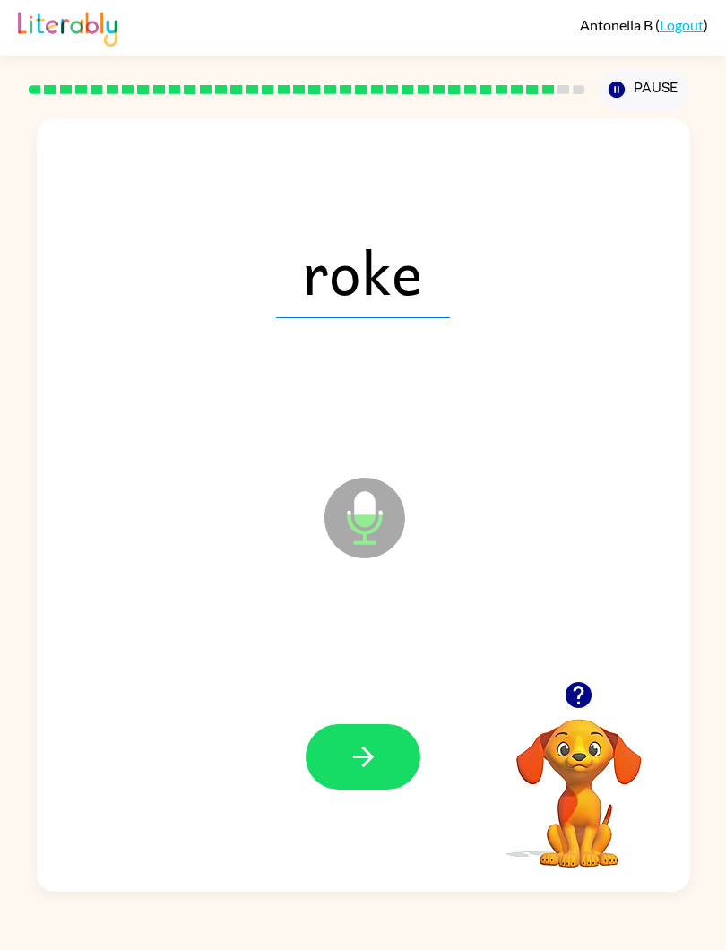
click at [373, 736] on button "button" at bounding box center [363, 756] width 115 height 65
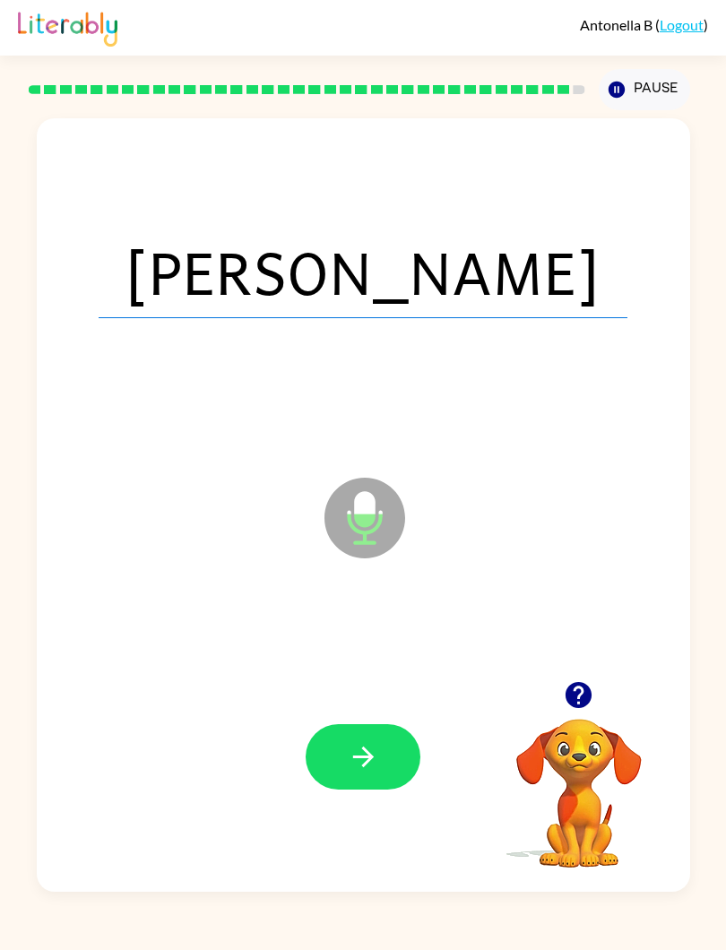
click at [377, 785] on button "button" at bounding box center [363, 756] width 115 height 65
